Goal: Transaction & Acquisition: Subscribe to service/newsletter

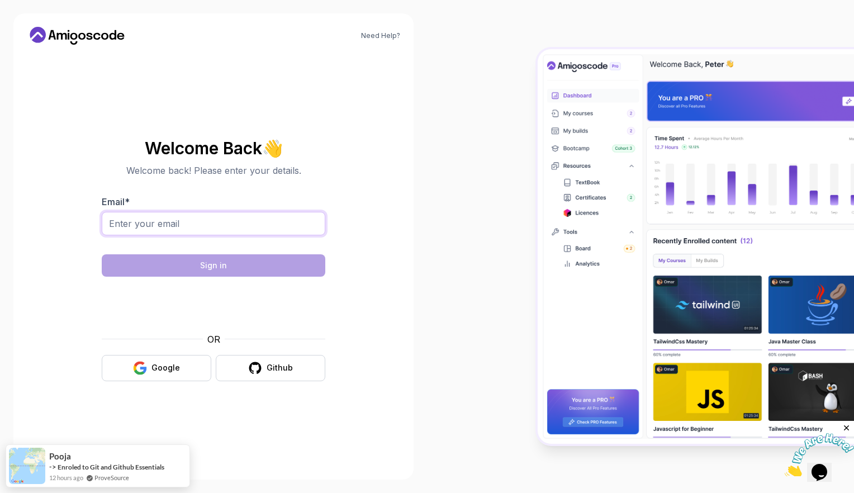
click at [226, 228] on input "Email *" at bounding box center [213, 223] width 223 height 23
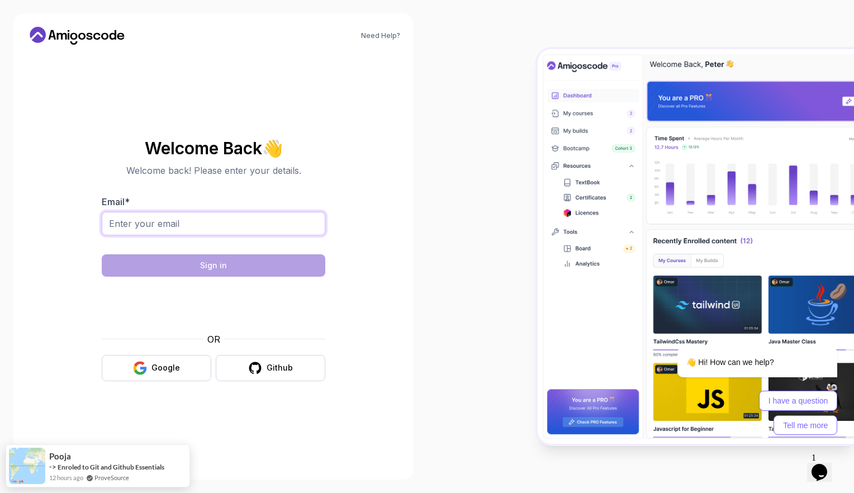
type input "[EMAIL_ADDRESS][DOMAIN_NAME]"
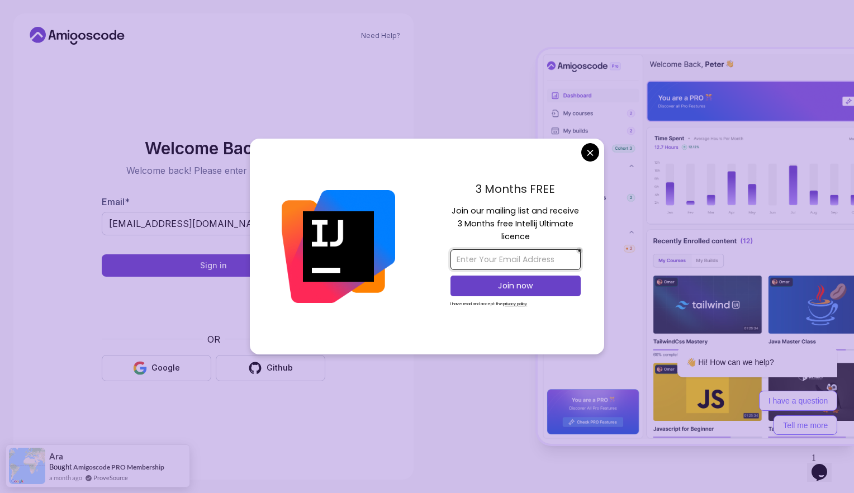
click at [522, 265] on input "email" at bounding box center [515, 259] width 130 height 21
type input "[EMAIL_ADDRESS][DOMAIN_NAME]"
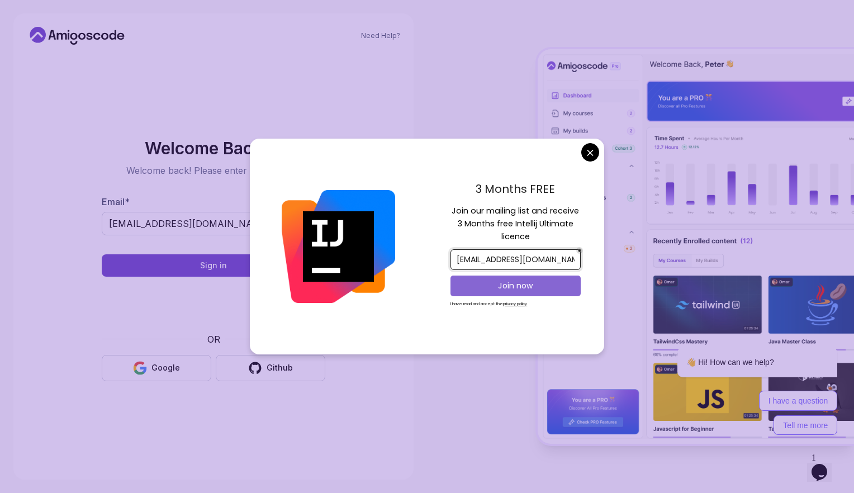
click at [518, 283] on p "Join now" at bounding box center [516, 285] width 106 height 11
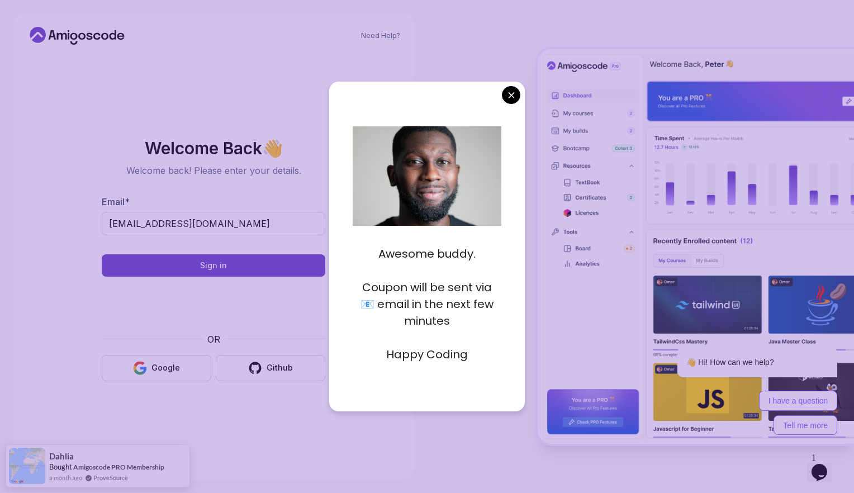
click at [507, 98] on body "Need Help? Welcome Back 👋 Welcome back! Please enter your details. Email * [EMA…" at bounding box center [427, 246] width 854 height 493
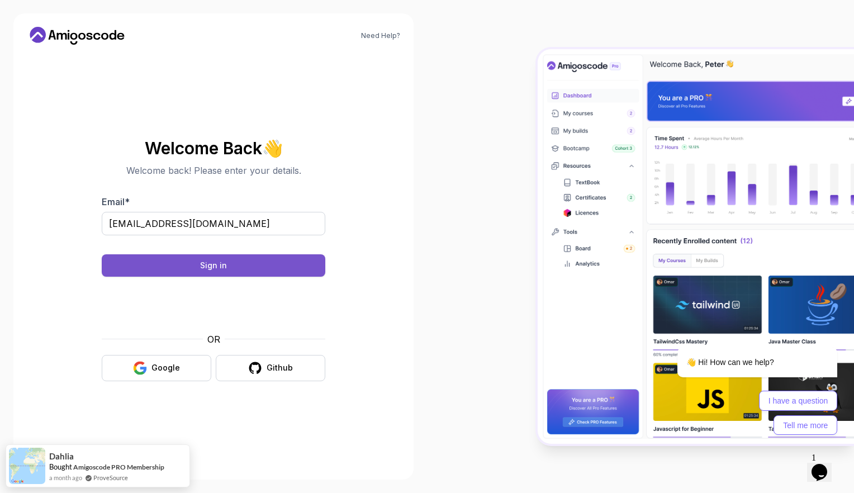
click at [299, 274] on button "Sign in" at bounding box center [213, 265] width 223 height 22
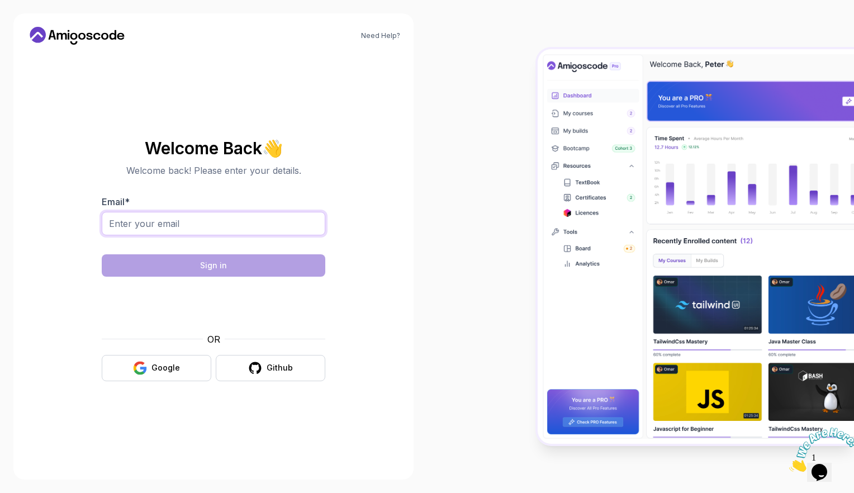
click at [257, 231] on input "Email *" at bounding box center [213, 223] width 223 height 23
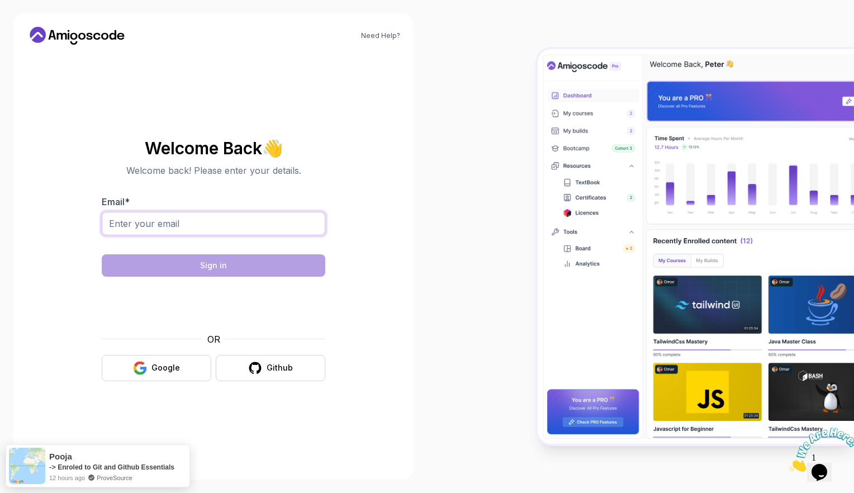
type input "[EMAIL_ADDRESS][DOMAIN_NAME]"
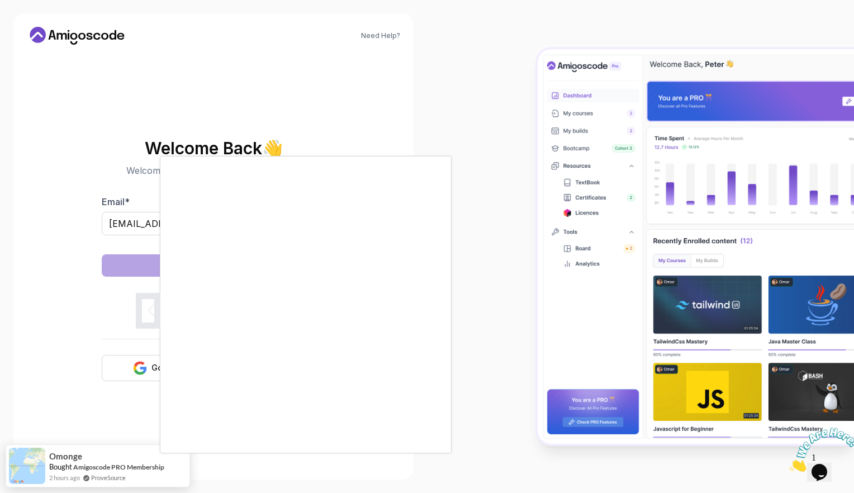
click at [584, 155] on body "Need Help? Welcome Back 👋 Welcome back! Please enter your details. Email * kavy…" at bounding box center [427, 246] width 854 height 493
